Goal: Task Accomplishment & Management: Manage account settings

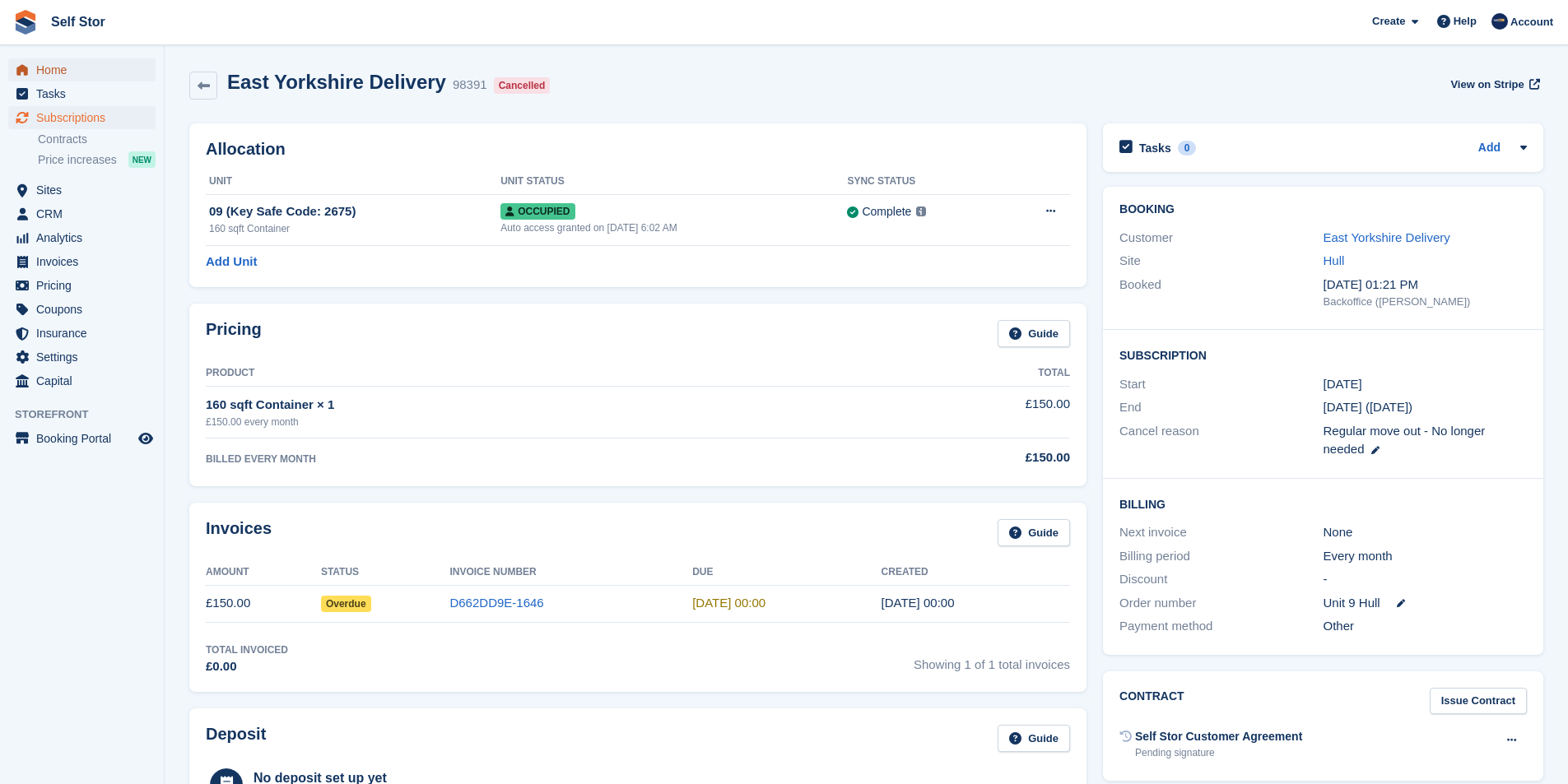
click at [45, 72] on span "Home" at bounding box center [85, 70] width 99 height 23
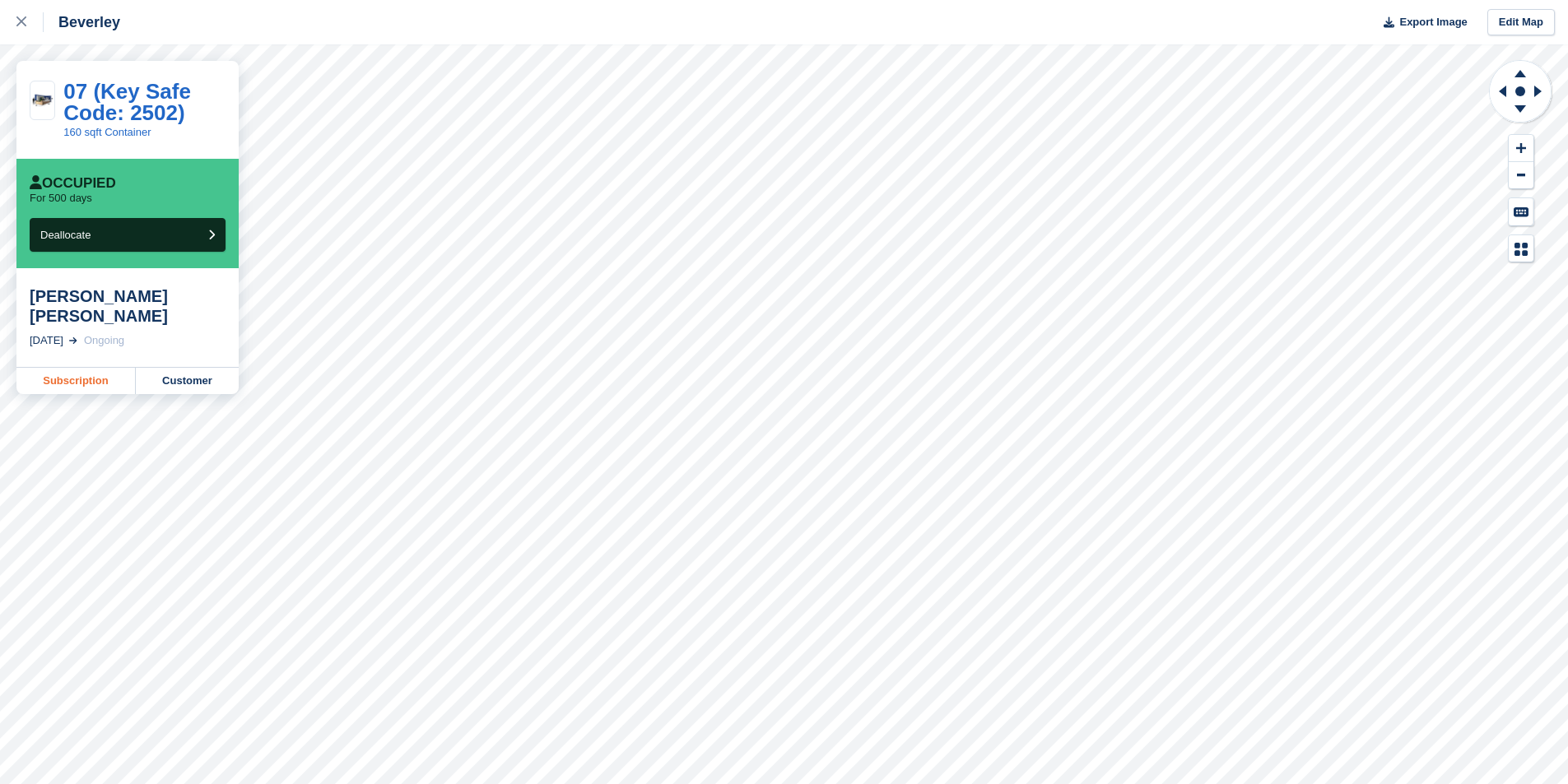
click at [105, 368] on link "Subscription" at bounding box center [76, 381] width 119 height 27
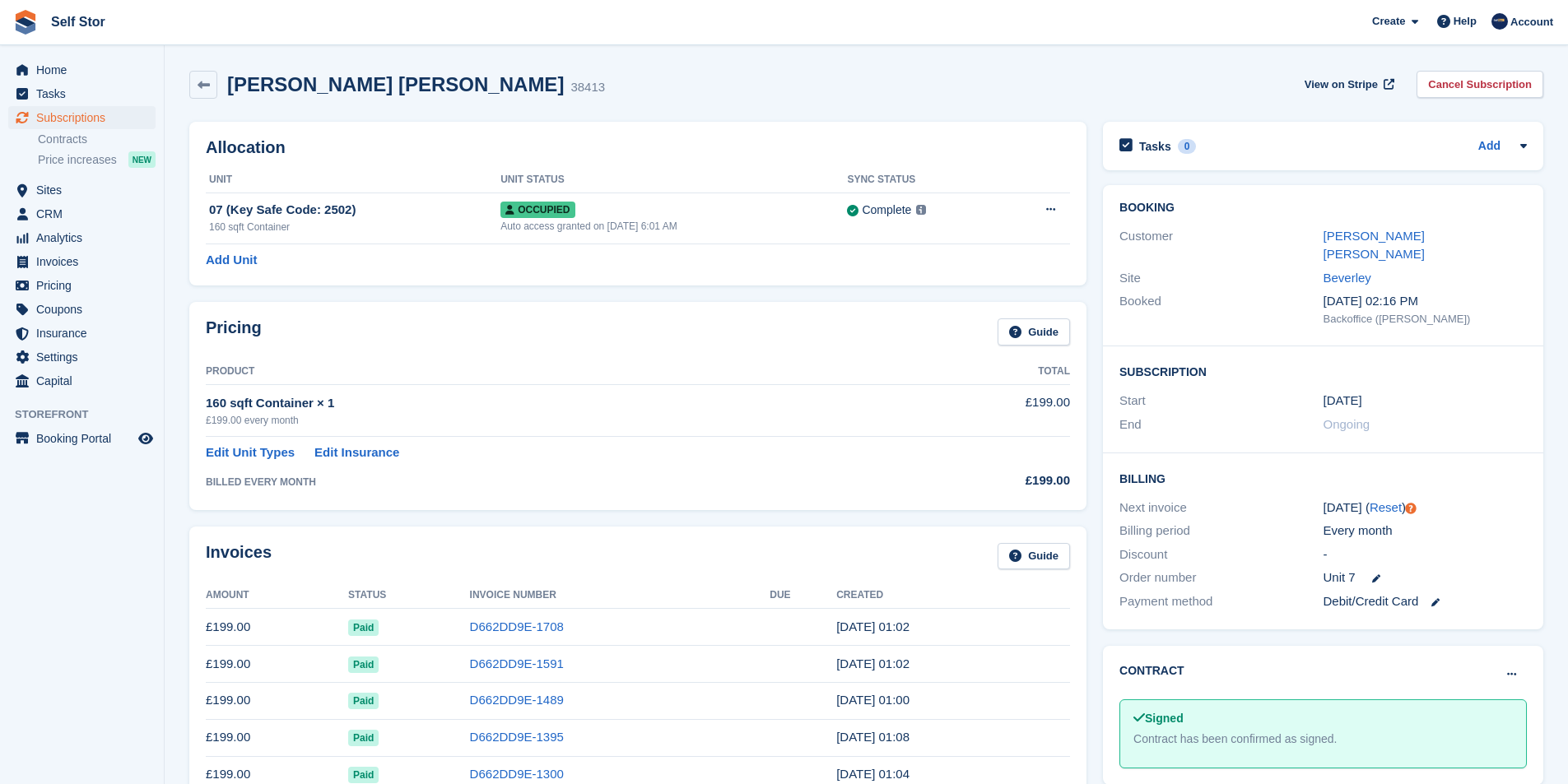
scroll to position [247, 0]
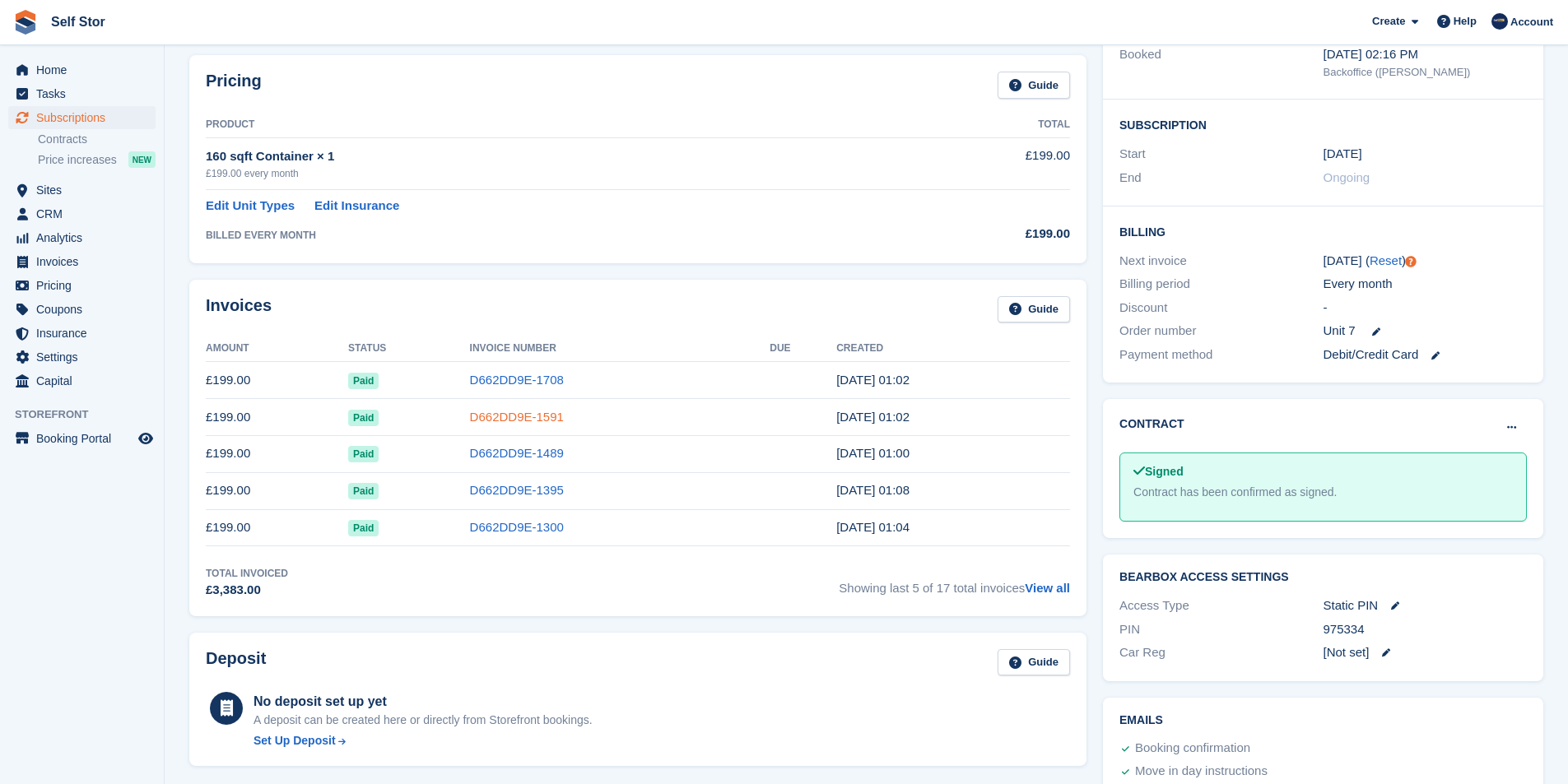
click at [506, 417] on link "D662DD9E-1591" at bounding box center [516, 417] width 93 height 14
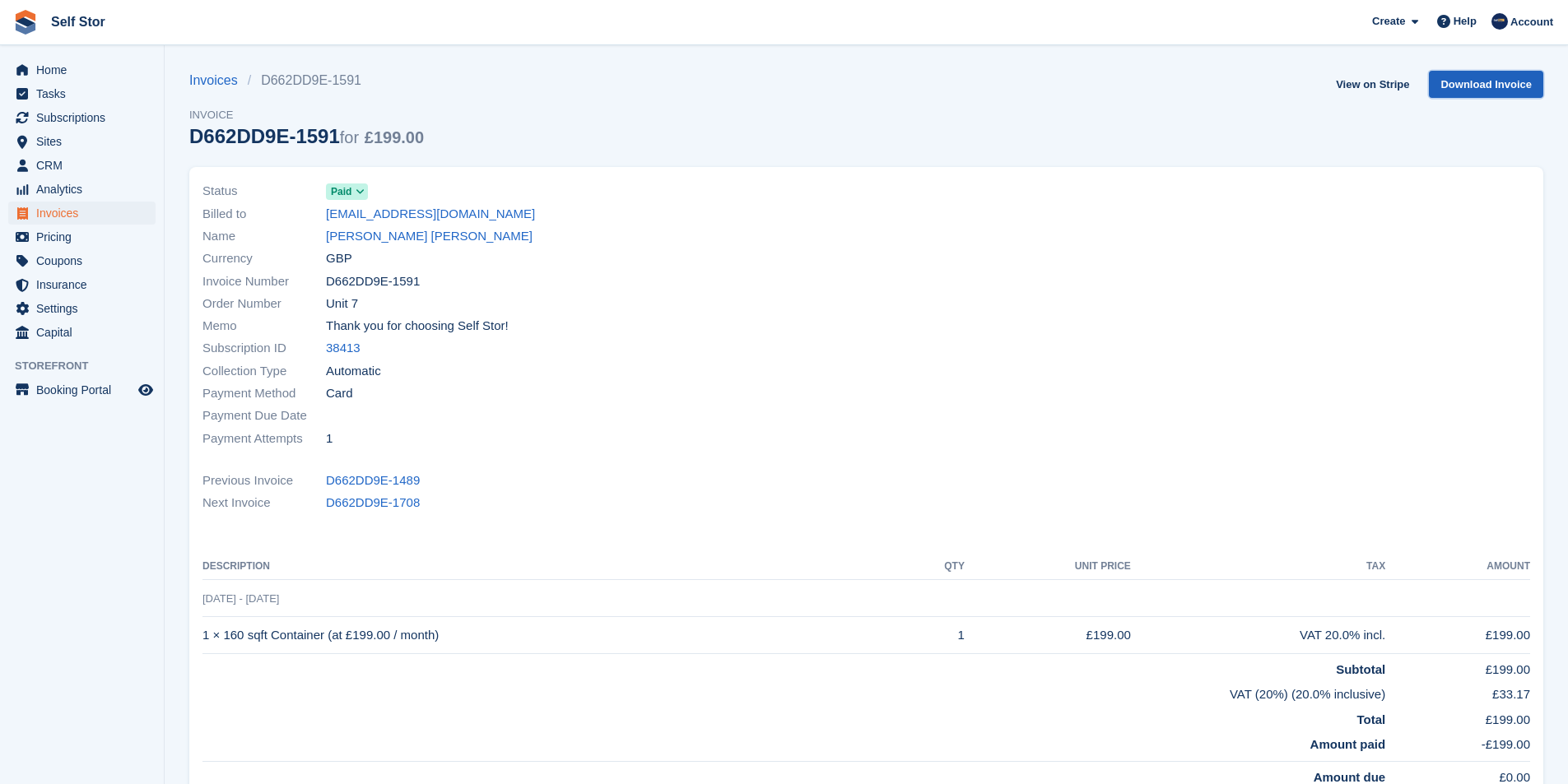
click at [1524, 89] on link "Download Invoice" at bounding box center [1485, 84] width 115 height 28
click at [1380, 85] on link "View on Stripe" at bounding box center [1371, 84] width 86 height 28
click at [401, 500] on link "D662DD9E-1708" at bounding box center [372, 502] width 93 height 19
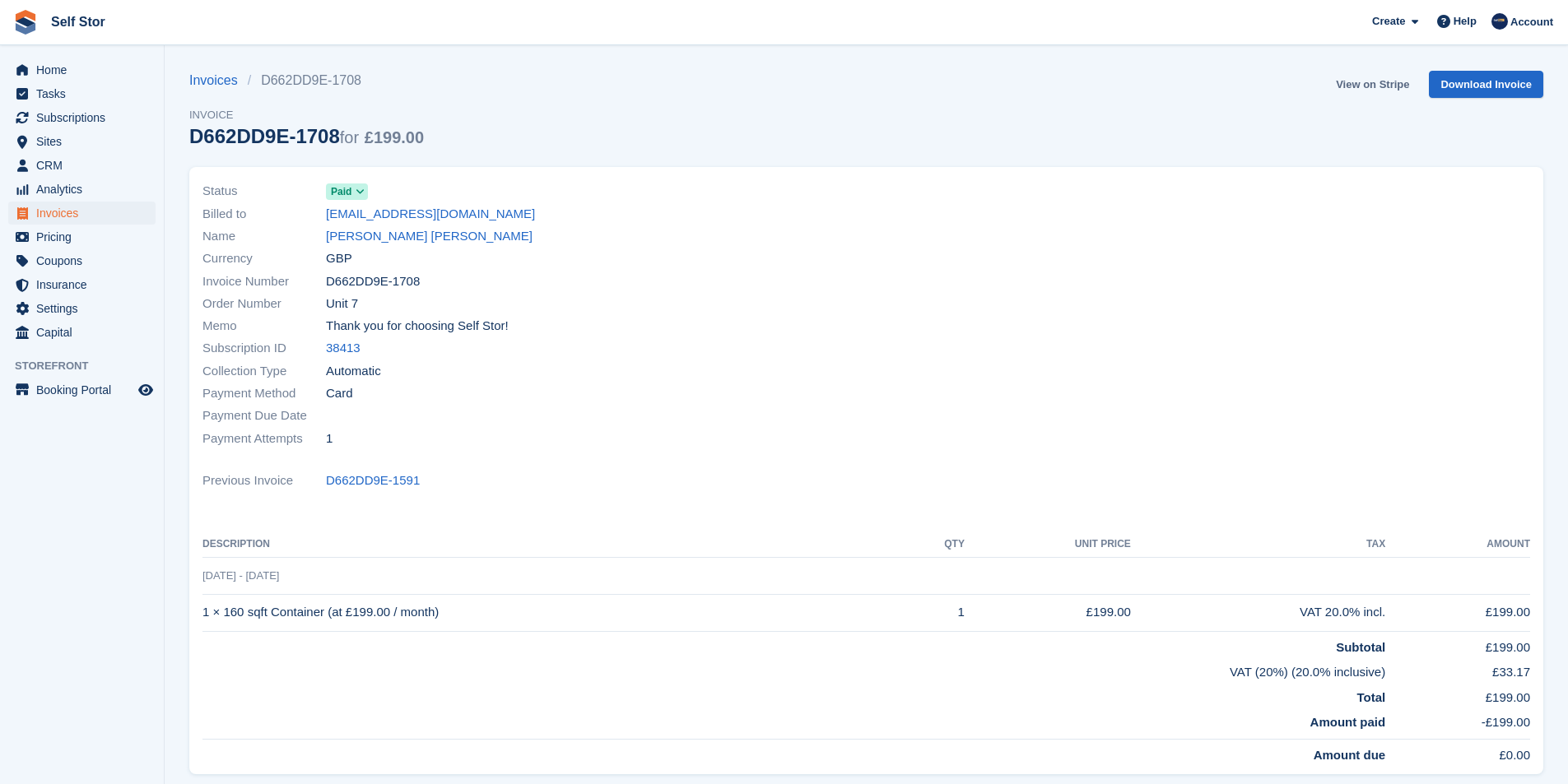
click at [1397, 87] on link "View on Stripe" at bounding box center [1371, 84] width 86 height 28
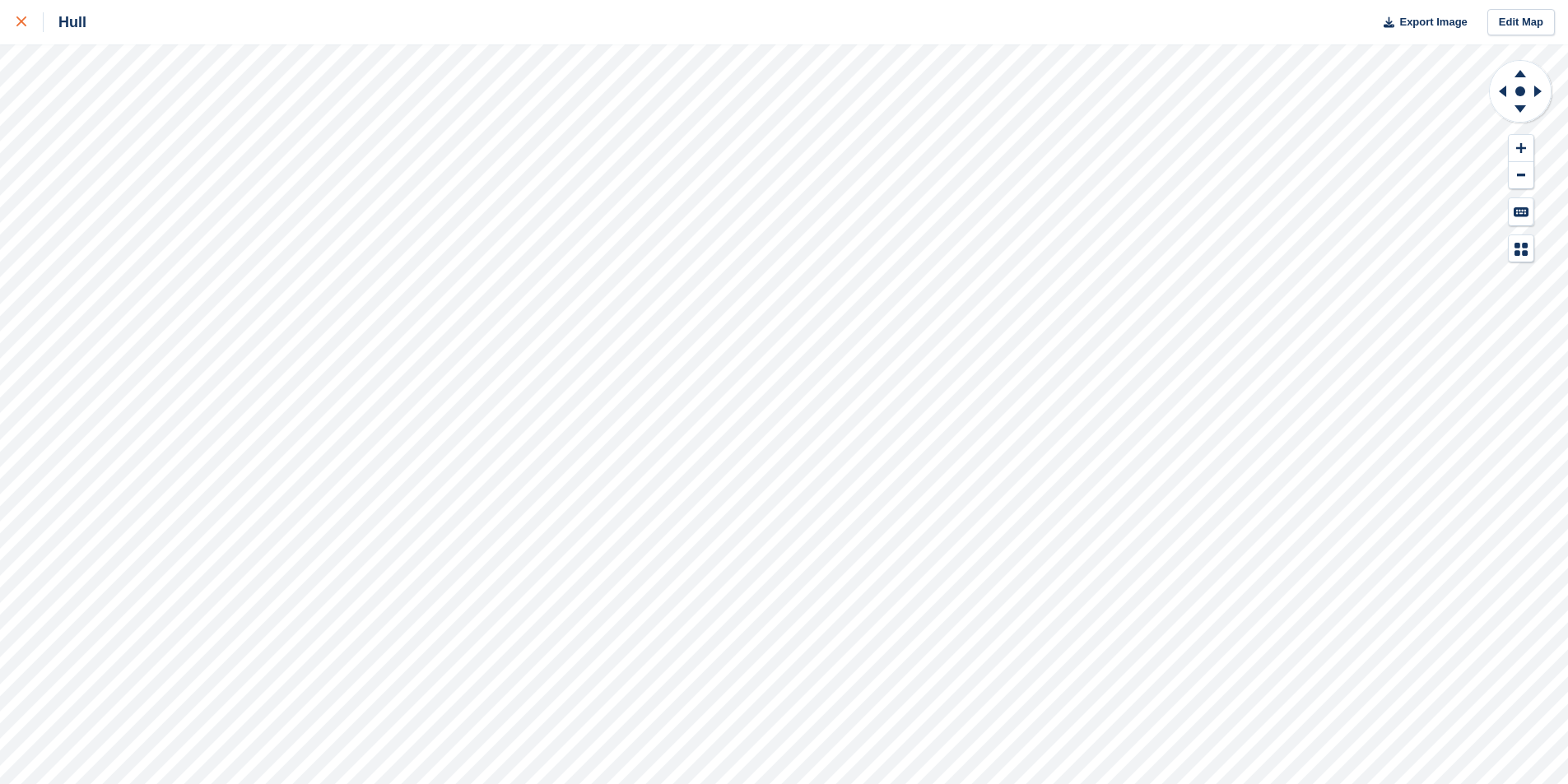
click at [23, 24] on icon at bounding box center [21, 21] width 10 height 10
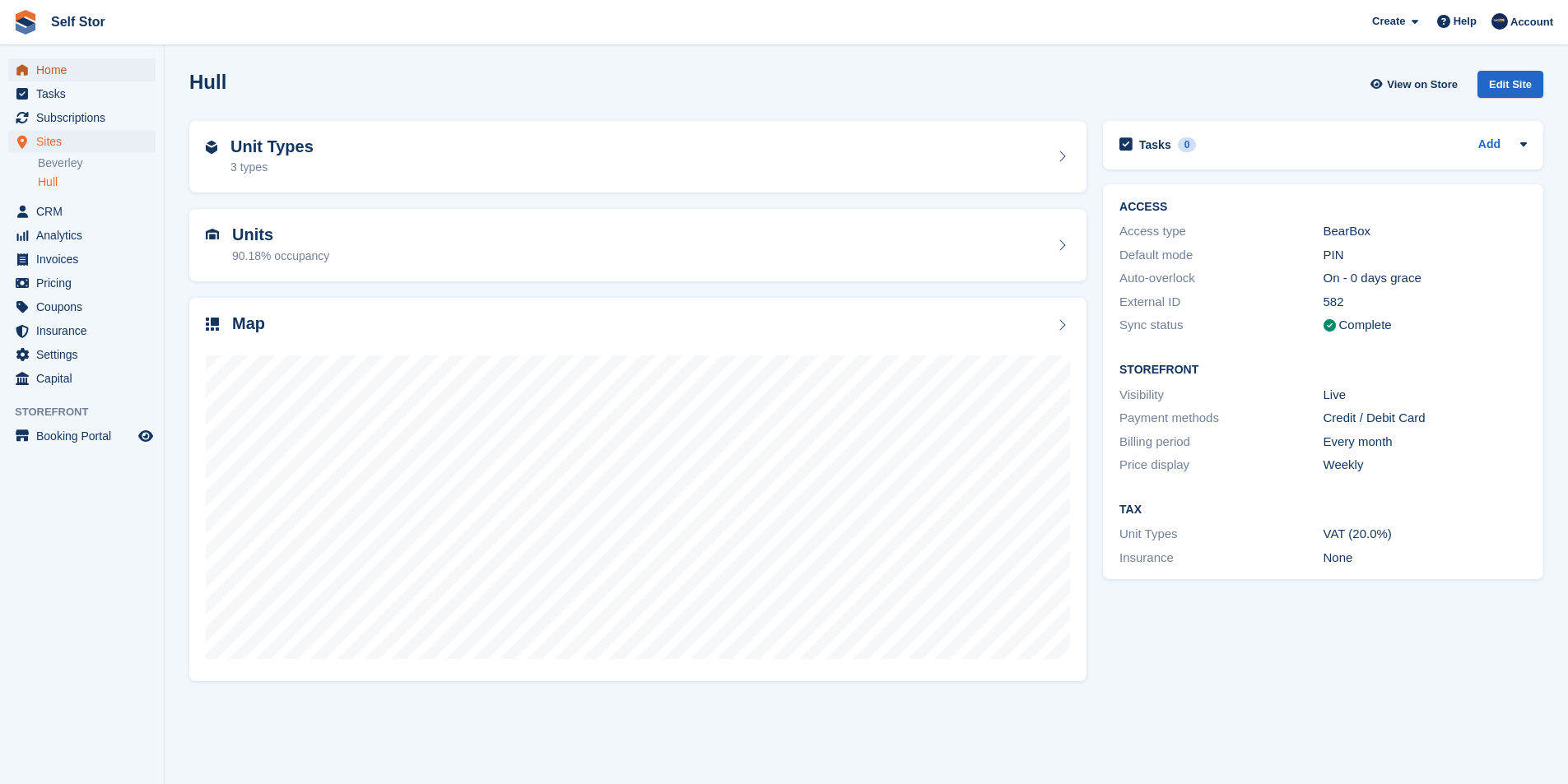
click at [56, 76] on span "Home" at bounding box center [85, 70] width 99 height 23
